Goal: Browse casually: Explore the website without a specific task or goal

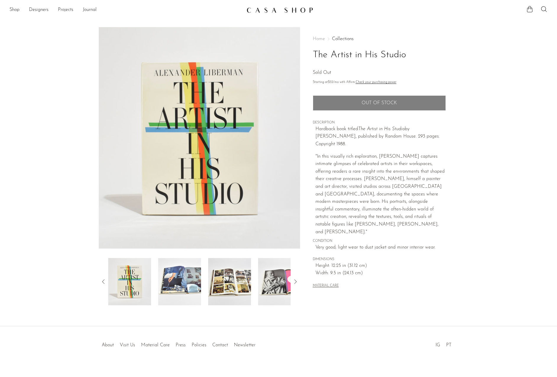
click at [192, 270] on img at bounding box center [179, 281] width 43 height 47
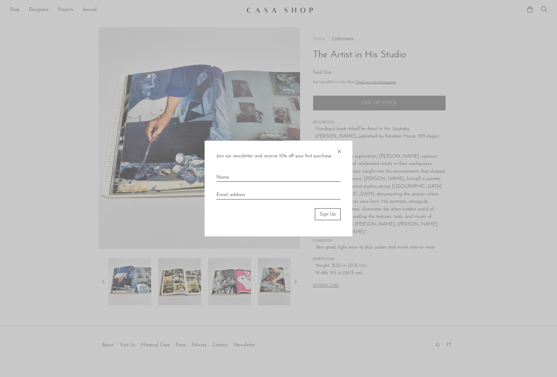
click at [340, 150] on span "×" at bounding box center [339, 150] width 6 height 19
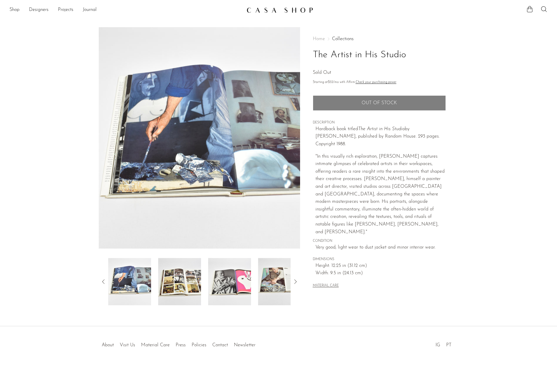
click at [175, 288] on img at bounding box center [179, 281] width 43 height 47
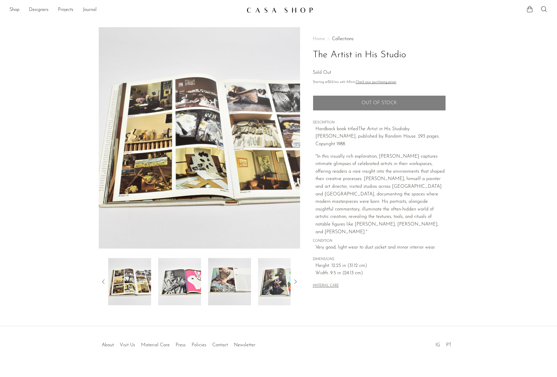
click at [181, 287] on img at bounding box center [179, 281] width 43 height 47
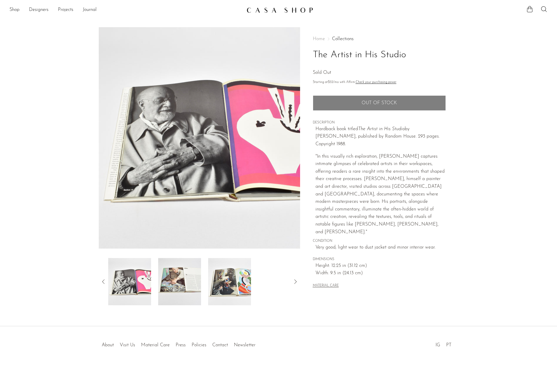
click at [181, 284] on img at bounding box center [179, 281] width 43 height 47
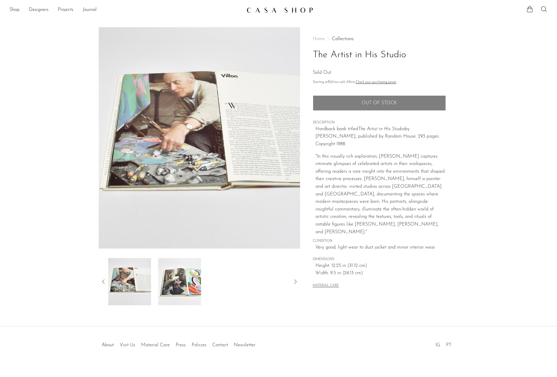
click at [184, 282] on img at bounding box center [179, 281] width 43 height 47
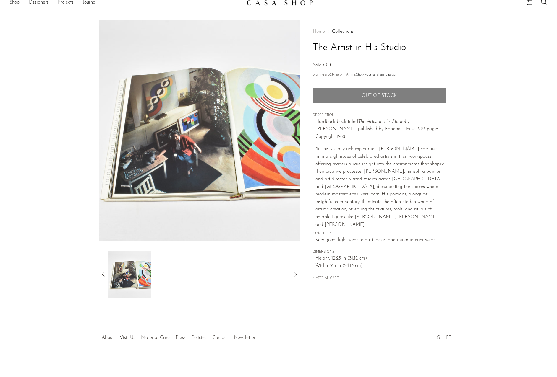
scroll to position [7, 0]
click at [15, 3] on link "Shop" at bounding box center [14, 3] width 10 height 8
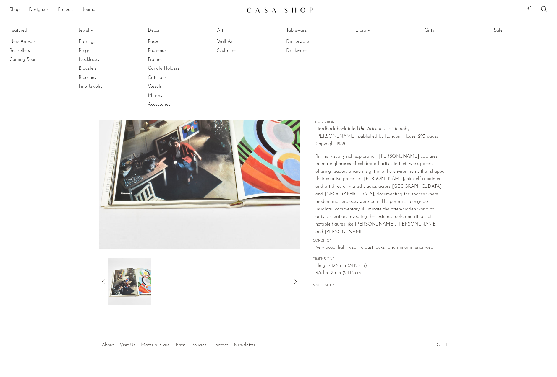
scroll to position [0, 0]
click at [15, 10] on link "Shop" at bounding box center [14, 10] width 10 height 8
drag, startPoint x: 79, startPoint y: 144, endPoint x: 158, endPoint y: 84, distance: 99.5
click at [79, 143] on section "The Artist in His Studio Sold Out" at bounding box center [278, 166] width 557 height 278
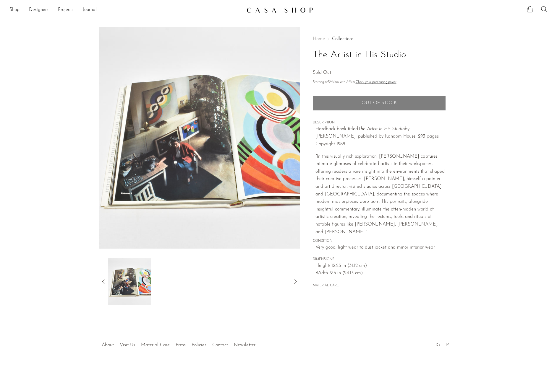
click at [266, 9] on img at bounding box center [279, 10] width 66 height 6
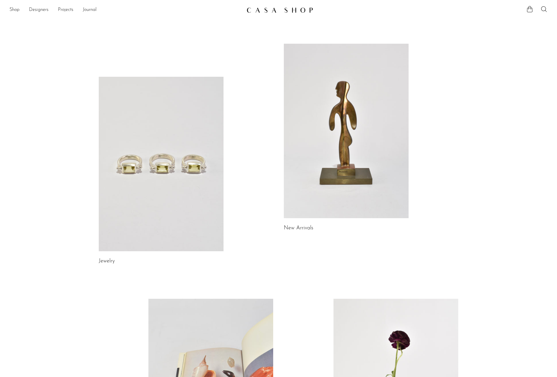
click at [348, 148] on link at bounding box center [346, 131] width 125 height 175
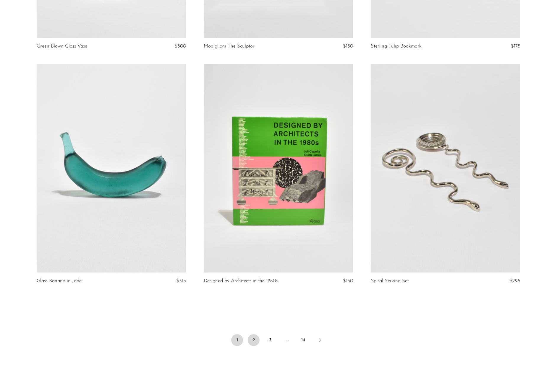
scroll to position [2578, 0]
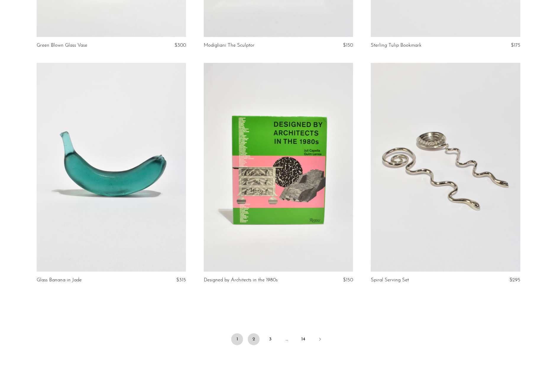
click at [255, 339] on link "2" at bounding box center [254, 340] width 12 height 12
click at [283, 179] on link at bounding box center [278, 167] width 149 height 209
click at [254, 337] on link "2" at bounding box center [254, 340] width 12 height 12
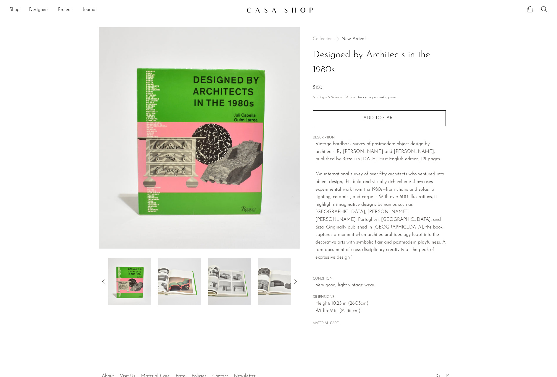
click at [177, 277] on img at bounding box center [179, 281] width 43 height 47
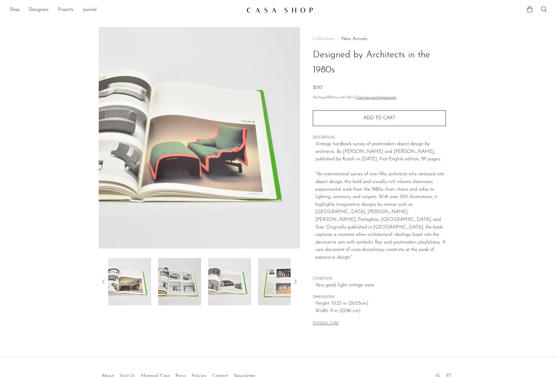
click at [179, 274] on img at bounding box center [179, 281] width 43 height 47
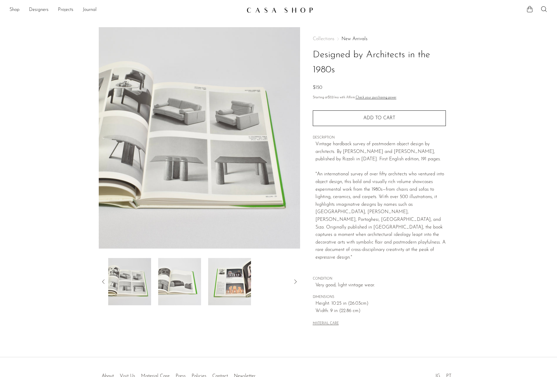
click at [179, 274] on img at bounding box center [179, 281] width 43 height 47
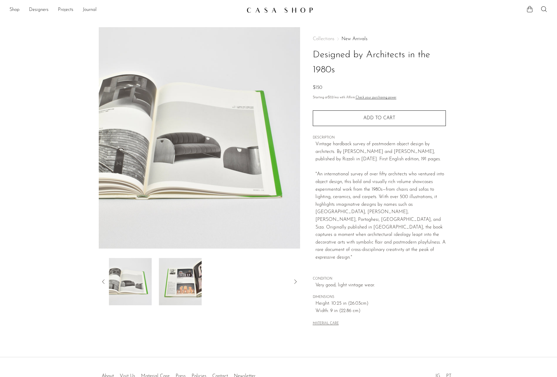
click at [186, 275] on img at bounding box center [180, 281] width 43 height 47
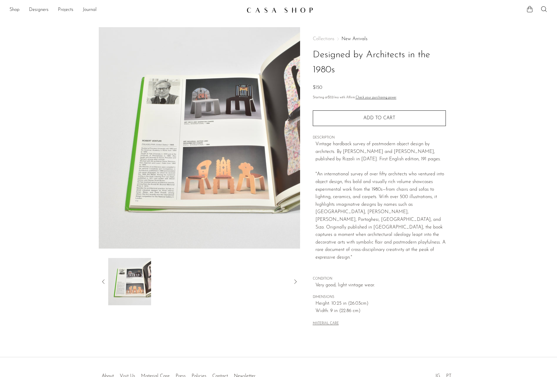
click at [103, 282] on icon at bounding box center [103, 281] width 7 height 7
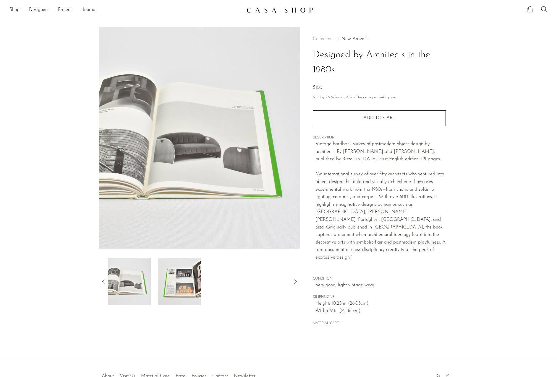
click at [103, 282] on icon at bounding box center [103, 281] width 7 height 7
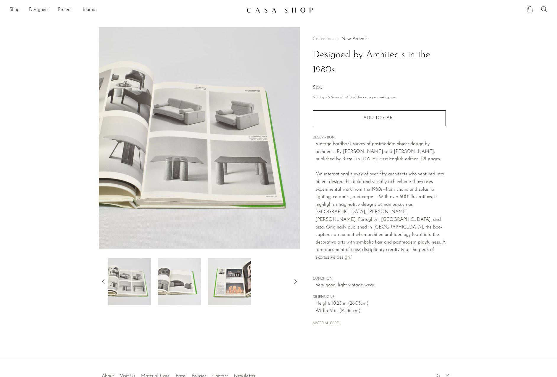
click at [103, 282] on icon at bounding box center [103, 281] width 7 height 7
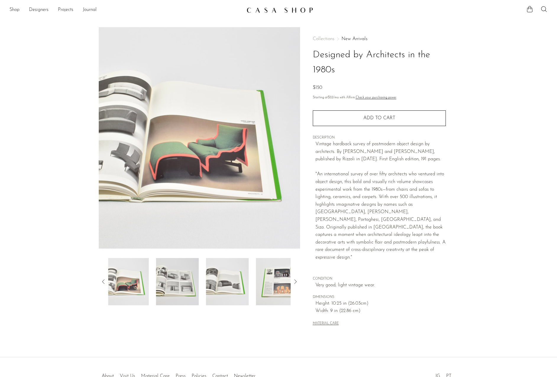
click at [103, 282] on icon at bounding box center [103, 281] width 7 height 7
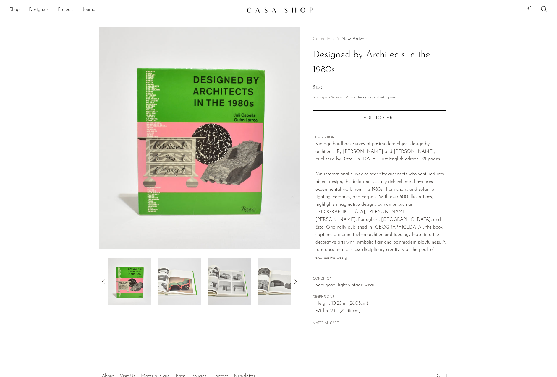
click at [216, 183] on img at bounding box center [199, 138] width 201 height 222
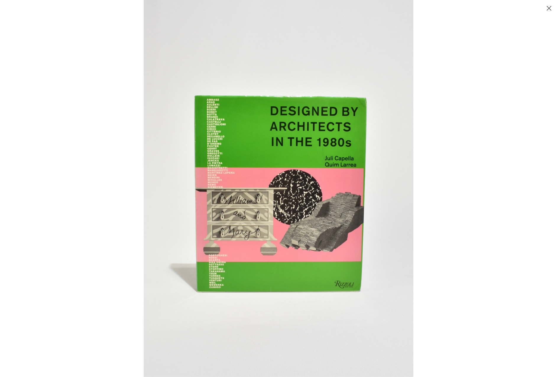
click at [549, 7] on button "Close" at bounding box center [548, 8] width 10 height 10
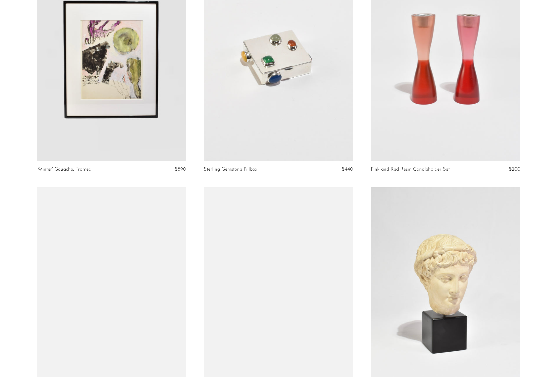
scroll to position [578, 0]
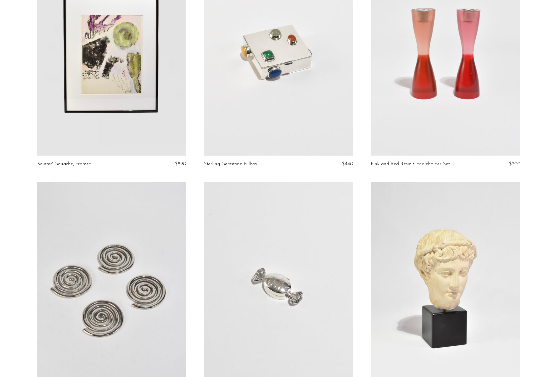
click at [304, 69] on link at bounding box center [278, 51] width 149 height 209
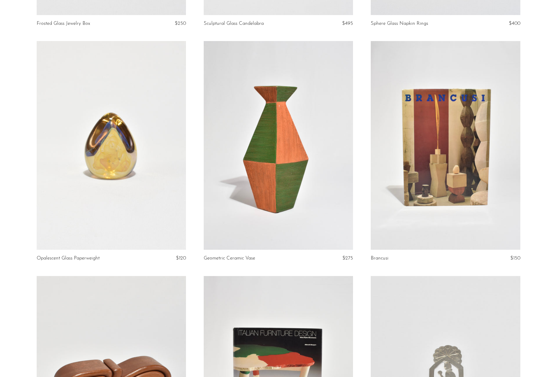
scroll to position [1188, 0]
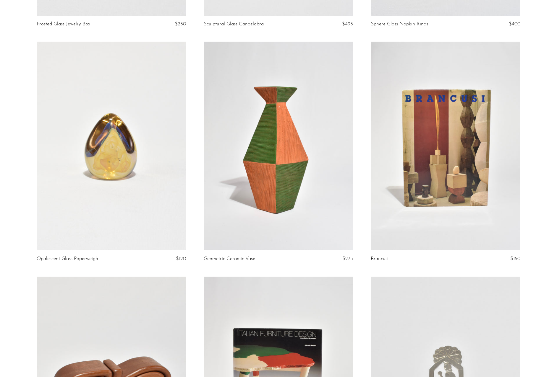
click at [435, 191] on link at bounding box center [445, 146] width 149 height 209
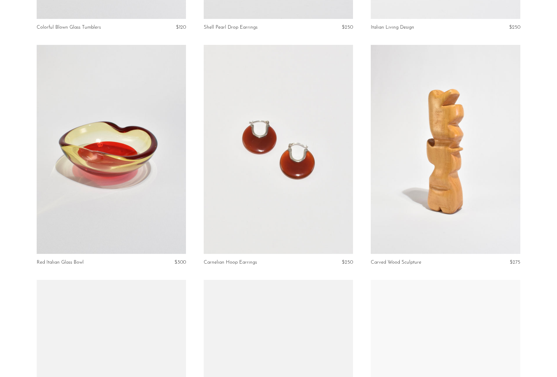
scroll to position [2393, 0]
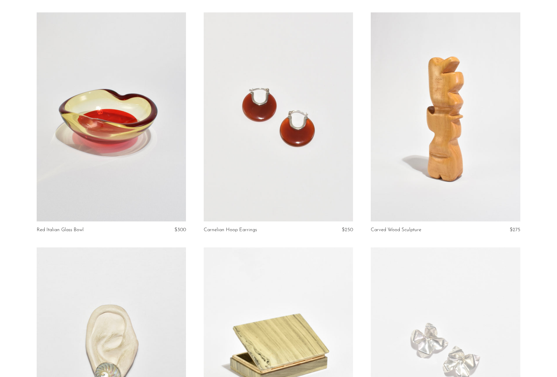
click at [296, 144] on link at bounding box center [278, 116] width 149 height 209
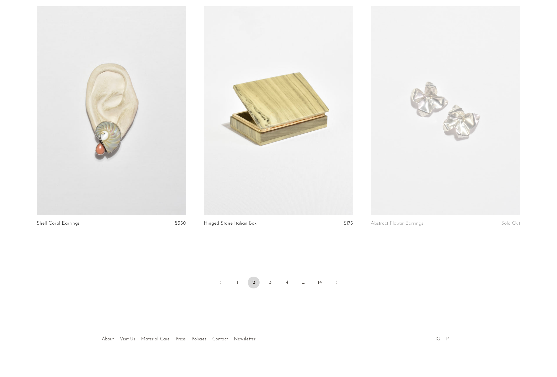
scroll to position [2634, 0]
click at [271, 280] on link "3" at bounding box center [270, 283] width 12 height 12
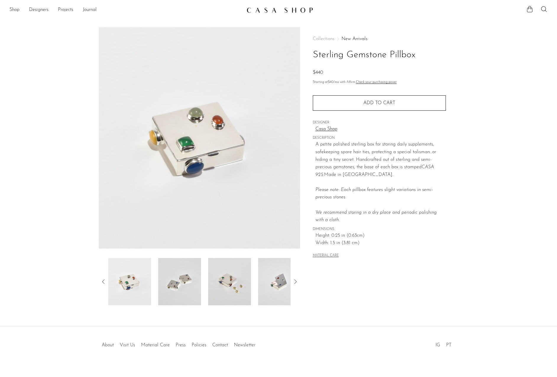
click at [173, 285] on img at bounding box center [179, 281] width 43 height 47
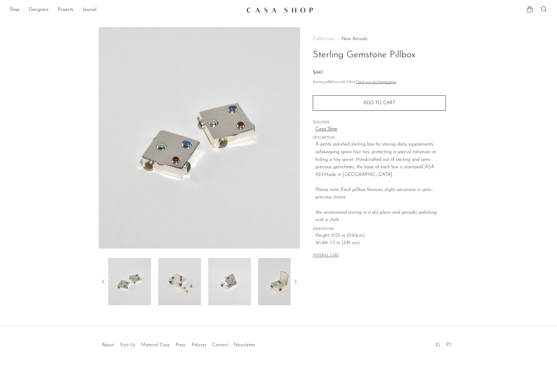
click at [186, 285] on img at bounding box center [179, 281] width 43 height 47
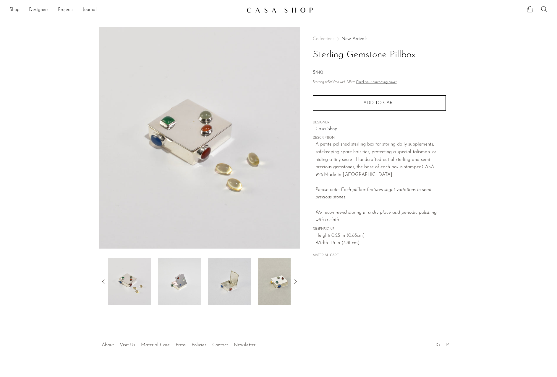
click at [186, 285] on img at bounding box center [179, 281] width 43 height 47
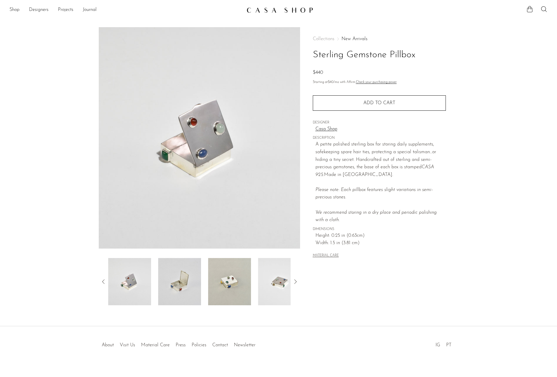
click at [186, 285] on img at bounding box center [179, 281] width 43 height 47
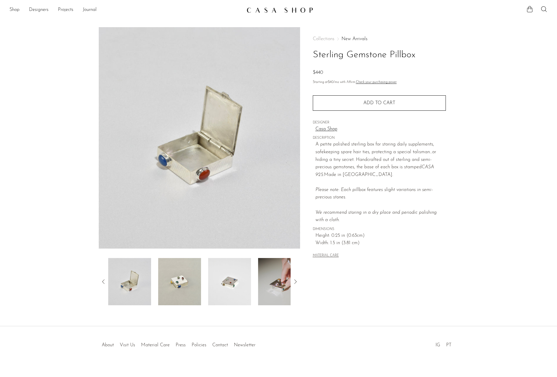
click at [186, 285] on img at bounding box center [179, 281] width 43 height 47
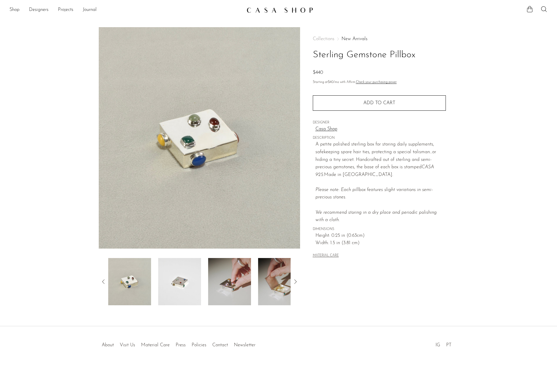
click at [186, 285] on img at bounding box center [179, 281] width 43 height 47
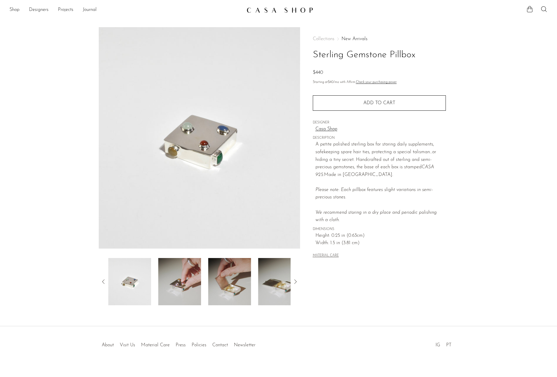
click at [186, 285] on img at bounding box center [179, 281] width 43 height 47
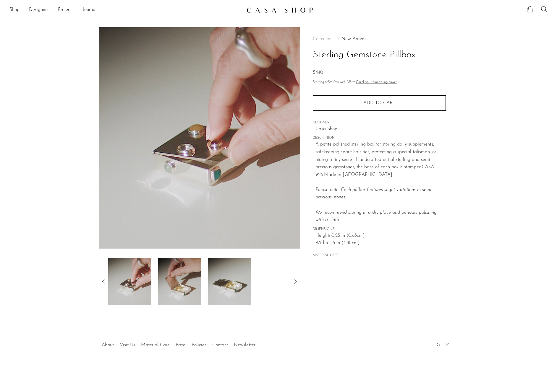
click at [185, 286] on img at bounding box center [179, 281] width 43 height 47
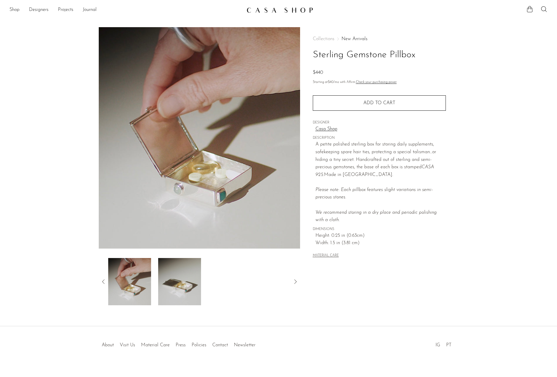
click at [185, 286] on img at bounding box center [179, 281] width 43 height 47
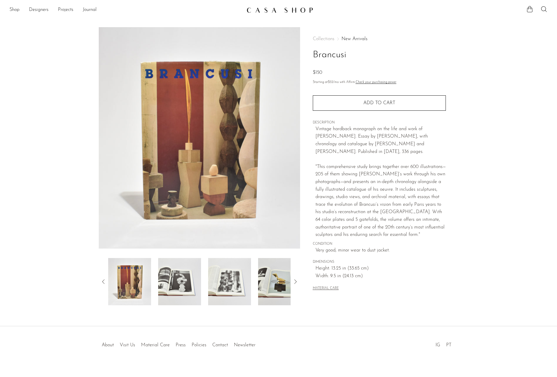
click at [172, 280] on img at bounding box center [179, 281] width 43 height 47
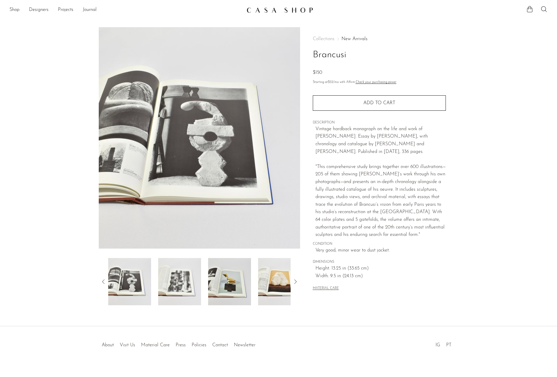
click at [182, 284] on img at bounding box center [179, 281] width 43 height 47
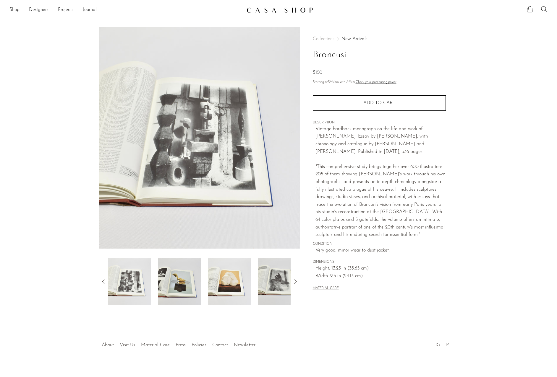
click at [181, 285] on img at bounding box center [179, 281] width 43 height 47
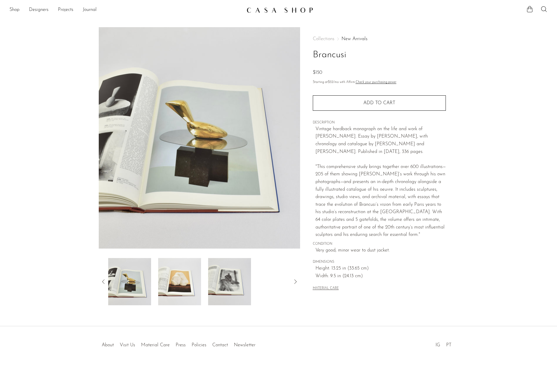
click at [181, 285] on img at bounding box center [179, 281] width 43 height 47
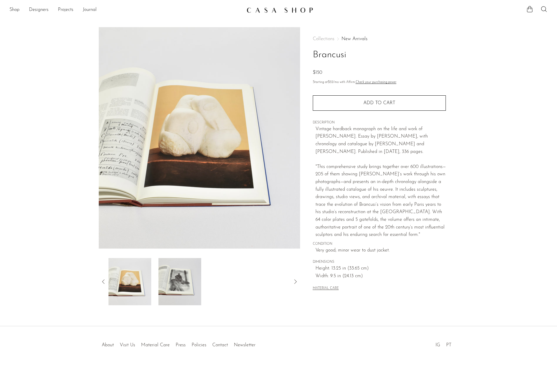
click at [181, 285] on img at bounding box center [179, 281] width 43 height 47
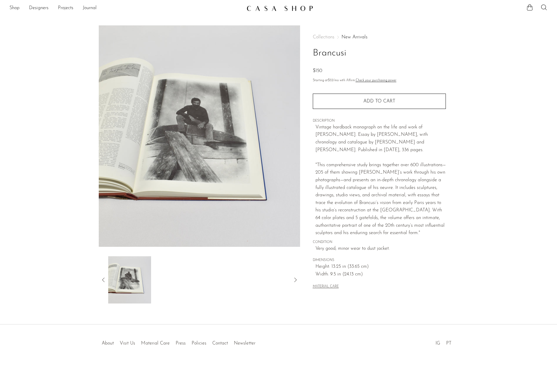
scroll to position [4, 0]
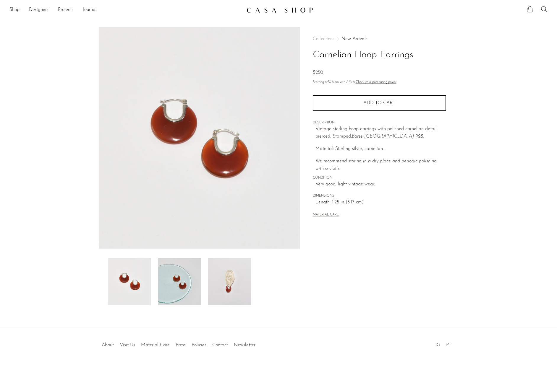
click at [232, 284] on img at bounding box center [229, 281] width 43 height 47
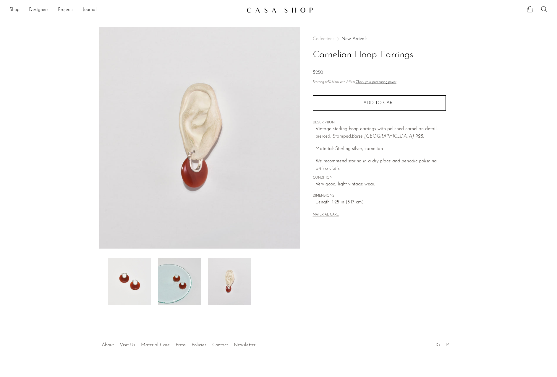
click at [175, 282] on img at bounding box center [179, 281] width 43 height 47
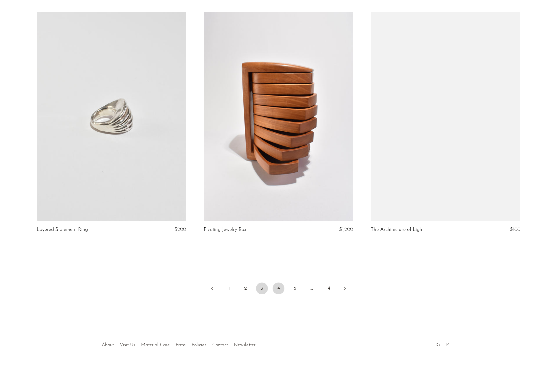
scroll to position [2634, 0]
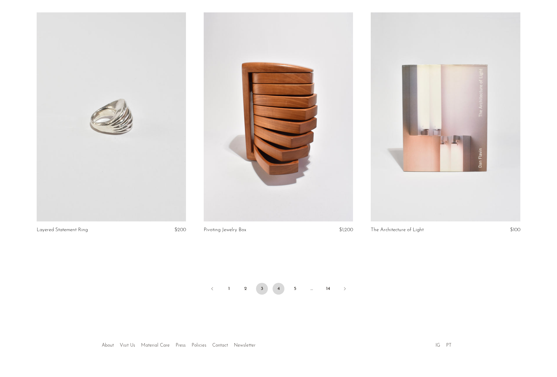
click at [280, 283] on link "4" at bounding box center [278, 289] width 12 height 12
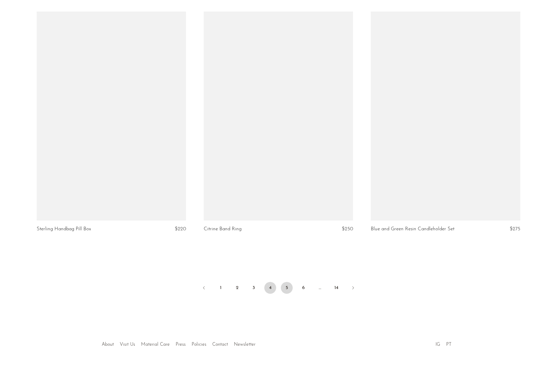
scroll to position [2634, 0]
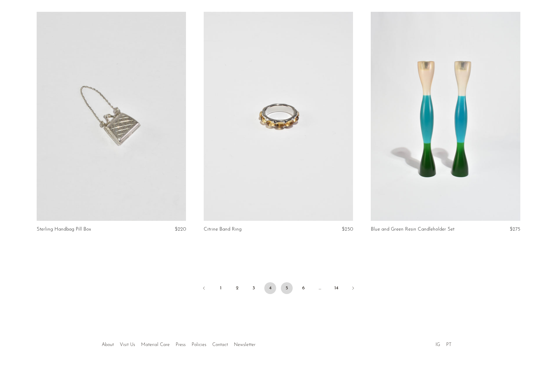
click at [285, 283] on link "5" at bounding box center [287, 289] width 12 height 12
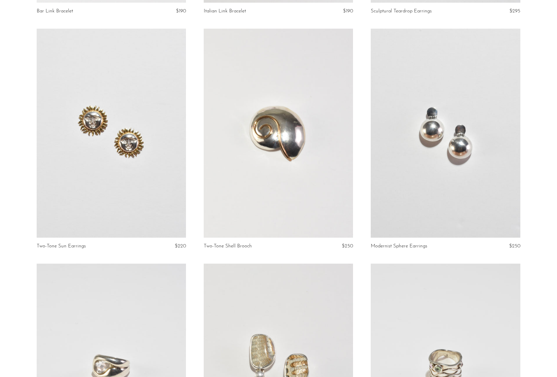
scroll to position [1911, 0]
click at [467, 142] on link at bounding box center [445, 134] width 149 height 209
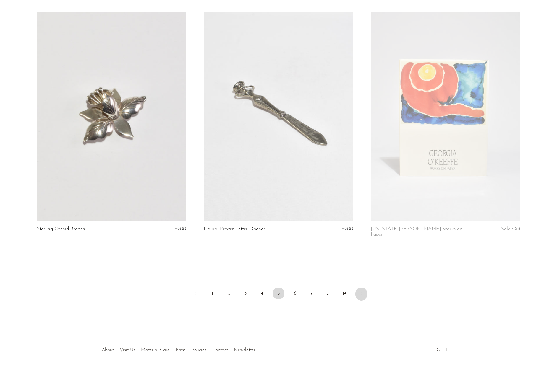
scroll to position [2634, 0]
click at [295, 288] on link "6" at bounding box center [295, 294] width 12 height 12
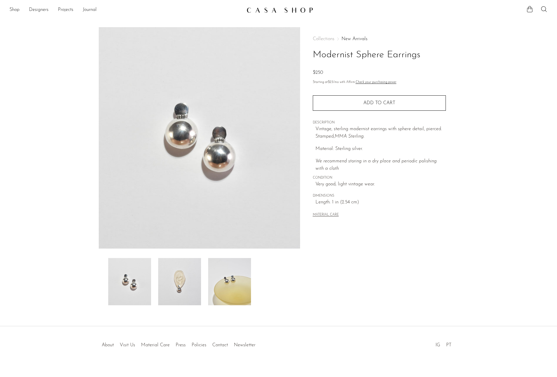
click at [185, 288] on img at bounding box center [179, 281] width 43 height 47
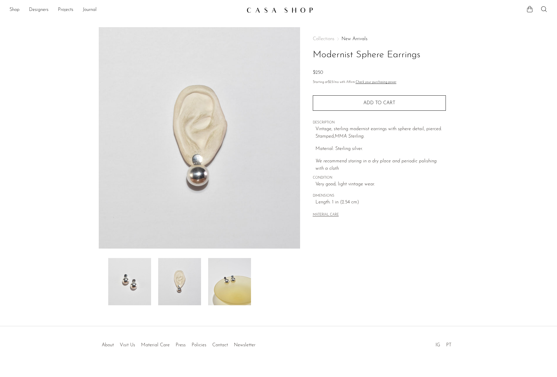
click at [221, 285] on img at bounding box center [229, 281] width 43 height 47
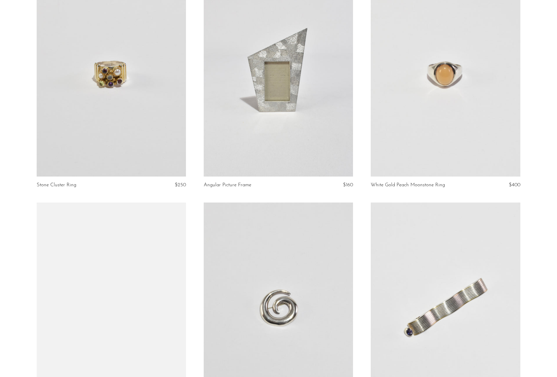
scroll to position [1474, 0]
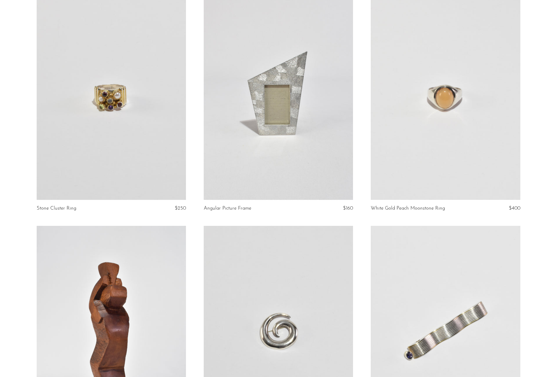
click at [460, 99] on link at bounding box center [445, 95] width 149 height 209
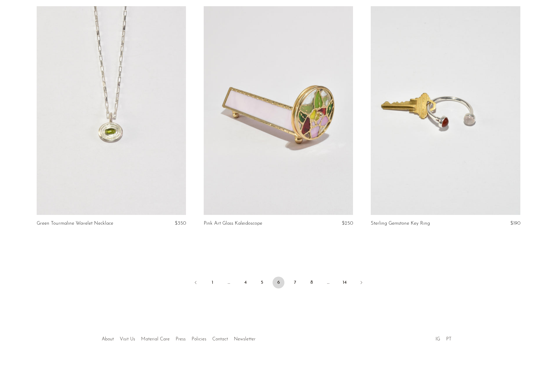
scroll to position [2634, 0]
click at [295, 280] on link "7" at bounding box center [295, 283] width 12 height 12
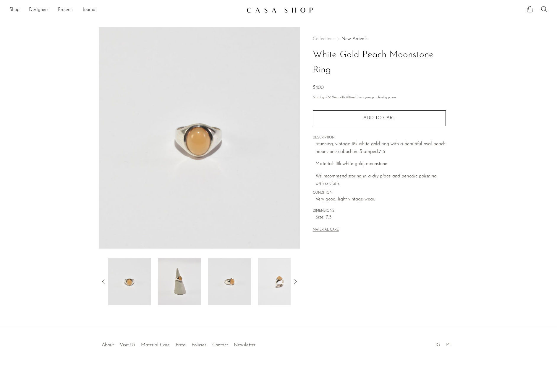
click at [181, 285] on img at bounding box center [179, 281] width 43 height 47
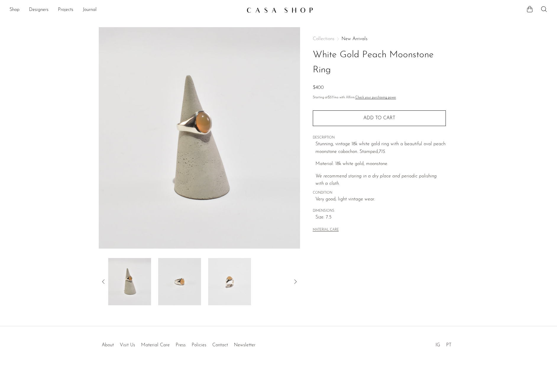
click at [182, 285] on img at bounding box center [179, 281] width 43 height 47
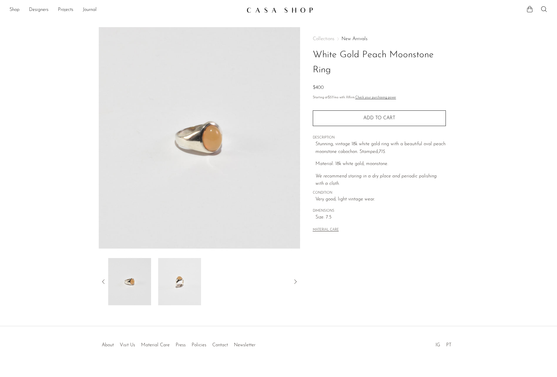
click at [182, 285] on img at bounding box center [179, 281] width 43 height 47
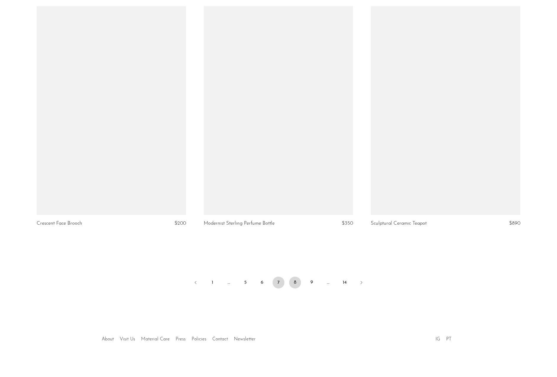
scroll to position [2634, 0]
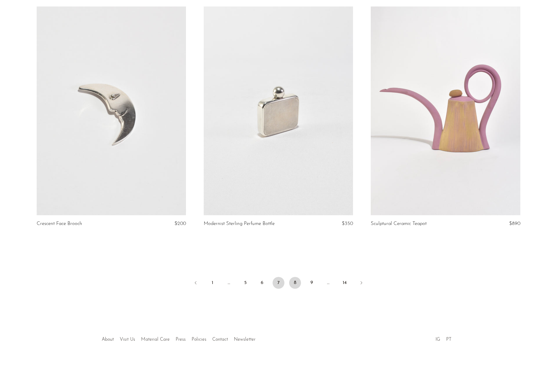
click at [295, 281] on link "8" at bounding box center [295, 283] width 12 height 12
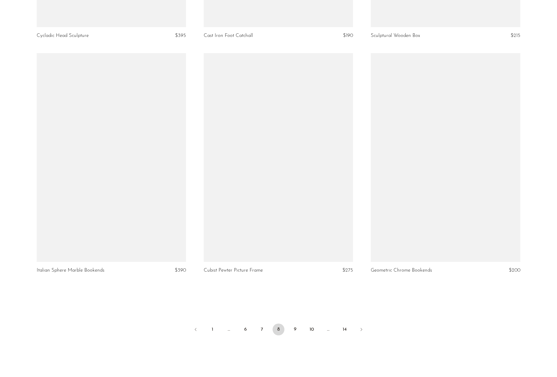
scroll to position [2586, 0]
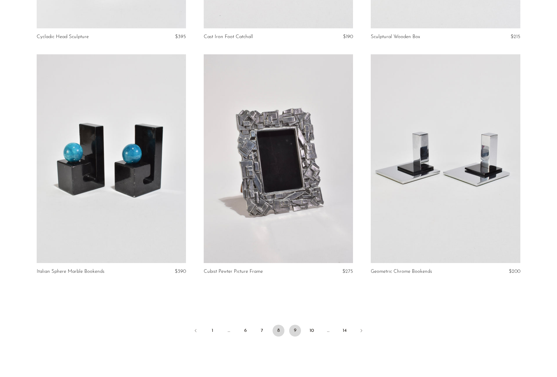
click at [296, 329] on link "9" at bounding box center [295, 331] width 12 height 12
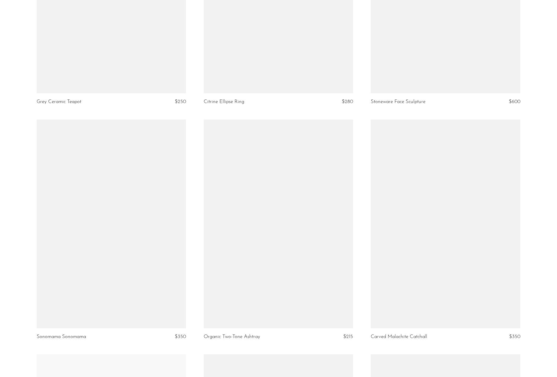
scroll to position [1591, 0]
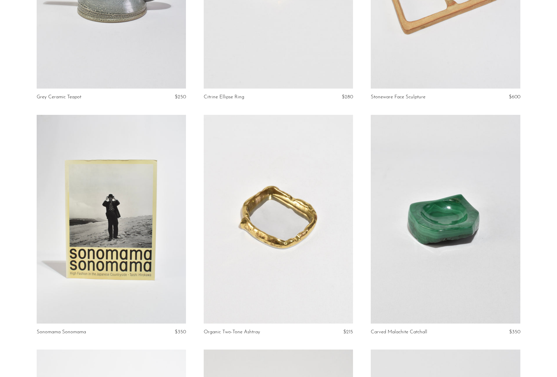
click at [450, 222] on link at bounding box center [445, 219] width 149 height 209
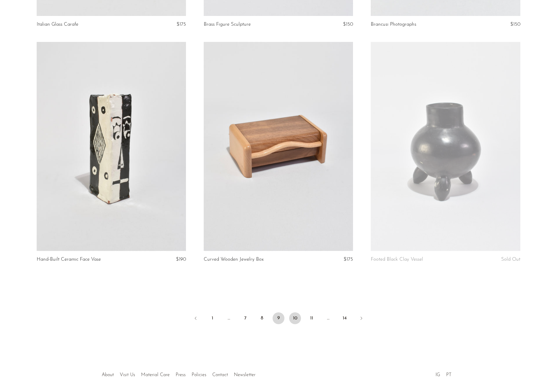
scroll to position [2605, 0]
click at [296, 312] on link "10" at bounding box center [295, 318] width 12 height 12
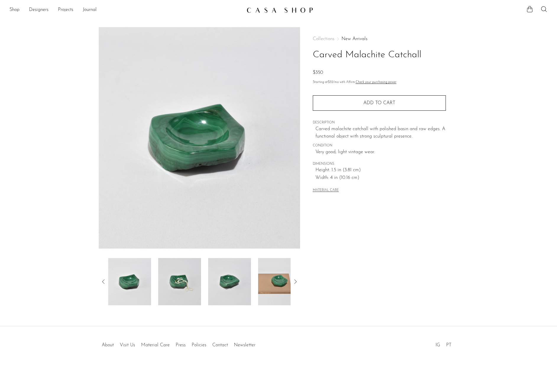
click at [176, 284] on img at bounding box center [179, 281] width 43 height 47
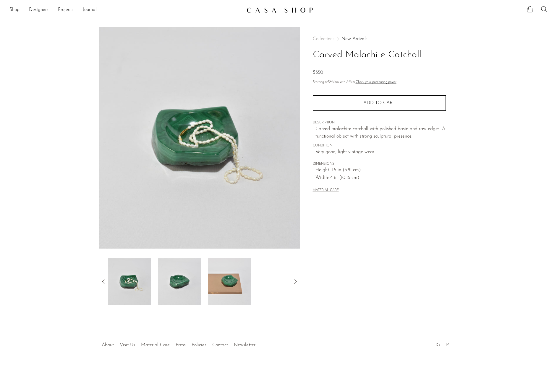
click at [189, 301] on img at bounding box center [179, 281] width 43 height 47
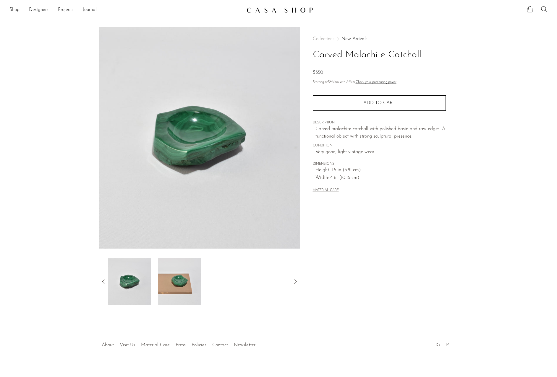
click at [178, 295] on img at bounding box center [179, 281] width 43 height 47
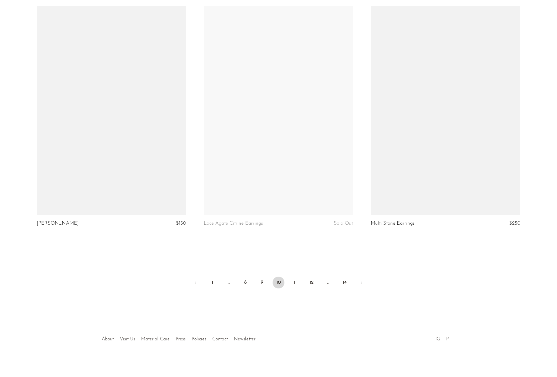
scroll to position [2634, 0]
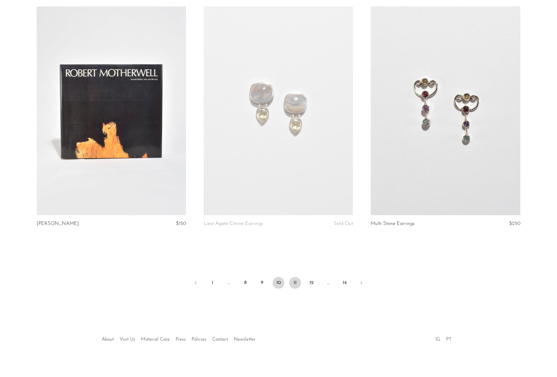
click at [296, 279] on link "11" at bounding box center [295, 283] width 12 height 12
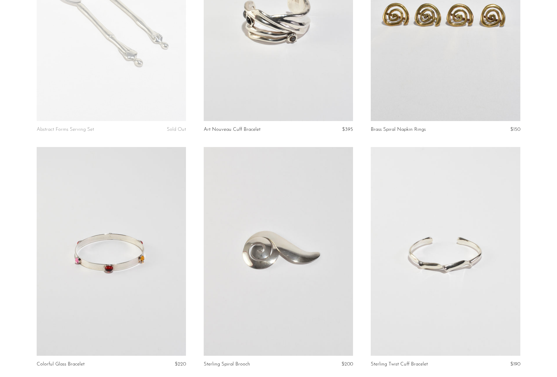
scroll to position [1148, 0]
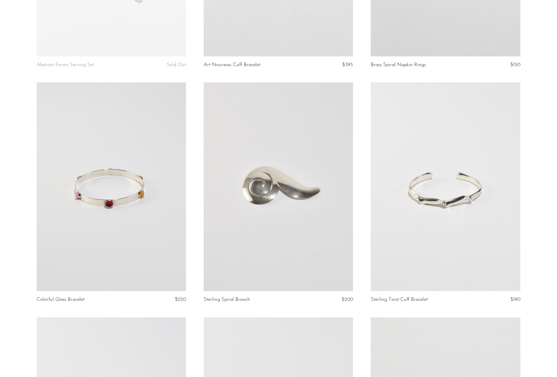
click at [268, 200] on link at bounding box center [278, 186] width 149 height 209
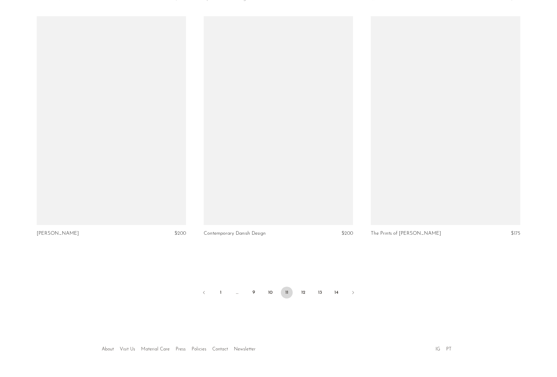
scroll to position [2624, 0]
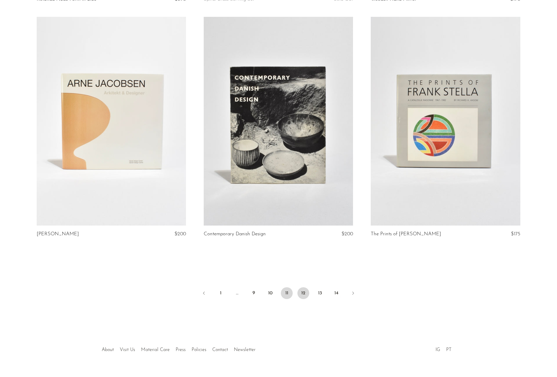
click at [305, 292] on link "12" at bounding box center [303, 294] width 12 height 12
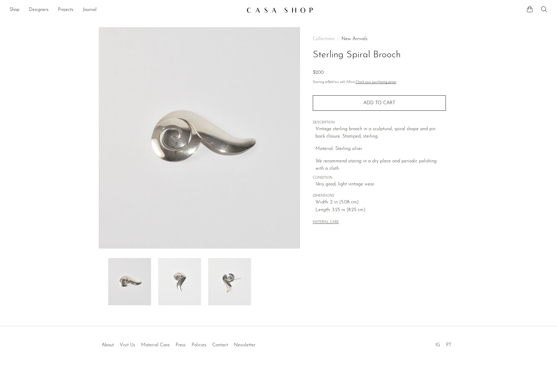
drag, startPoint x: 228, startPoint y: 279, endPoint x: 222, endPoint y: 280, distance: 6.2
click at [228, 279] on img at bounding box center [229, 281] width 43 height 47
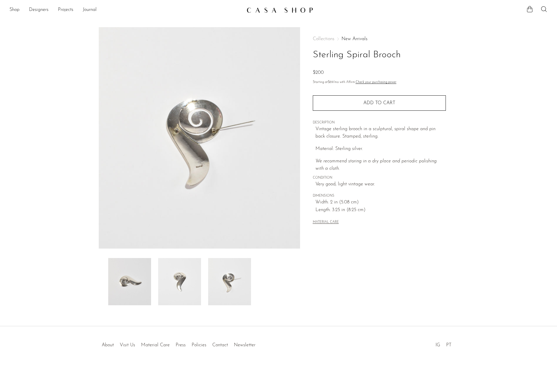
click at [180, 275] on img at bounding box center [179, 281] width 43 height 47
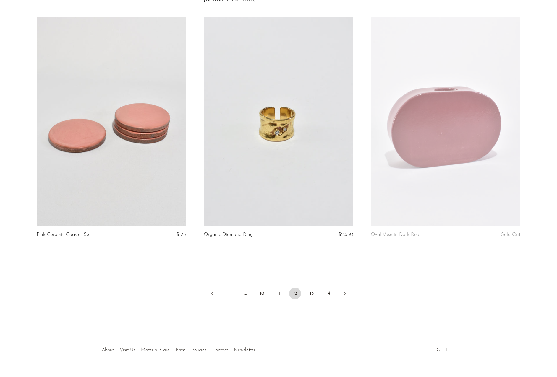
scroll to position [2640, 0]
click at [313, 288] on link "13" at bounding box center [312, 294] width 12 height 12
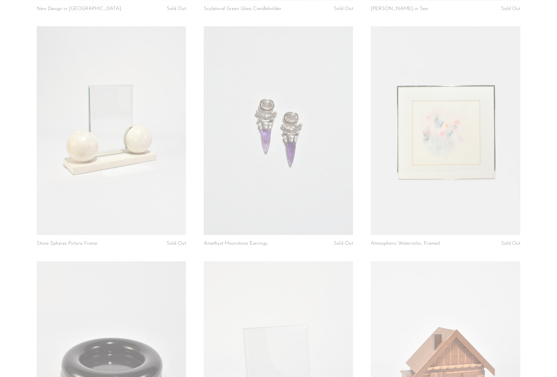
scroll to position [1204, 0]
